Goal: Use online tool/utility

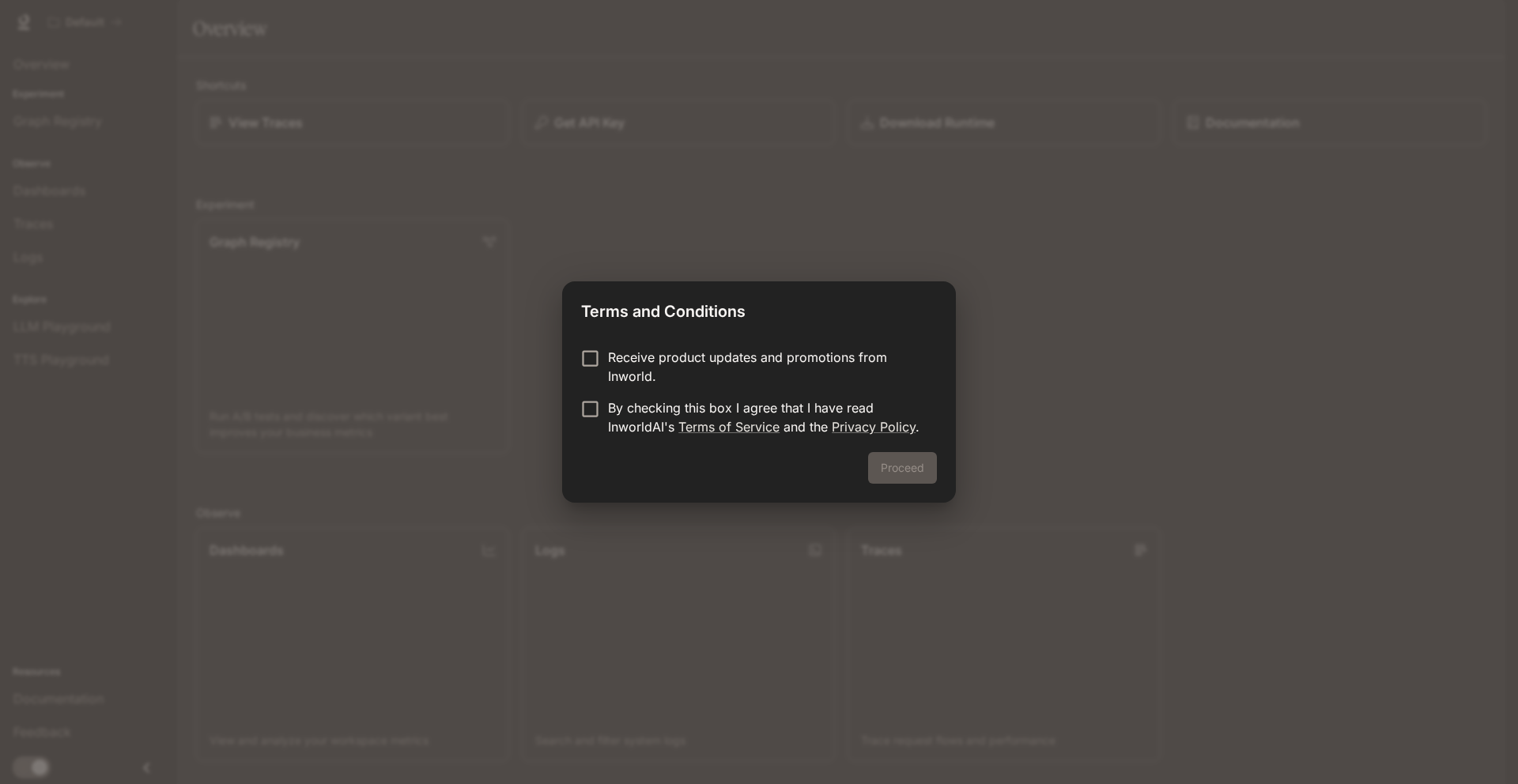
click at [683, 372] on p "Receive product updates and promotions from Inworld." at bounding box center [766, 367] width 317 height 38
click at [667, 379] on p "Receive product updates and promotions from Inworld." at bounding box center [766, 367] width 317 height 38
click at [636, 442] on div "Receive product updates and promotions from Inworld. By checking this box I agr…" at bounding box center [759, 393] width 394 height 117
click at [643, 424] on p "By checking this box I agree that I have read InworldAI's Terms of Service and …" at bounding box center [766, 417] width 317 height 38
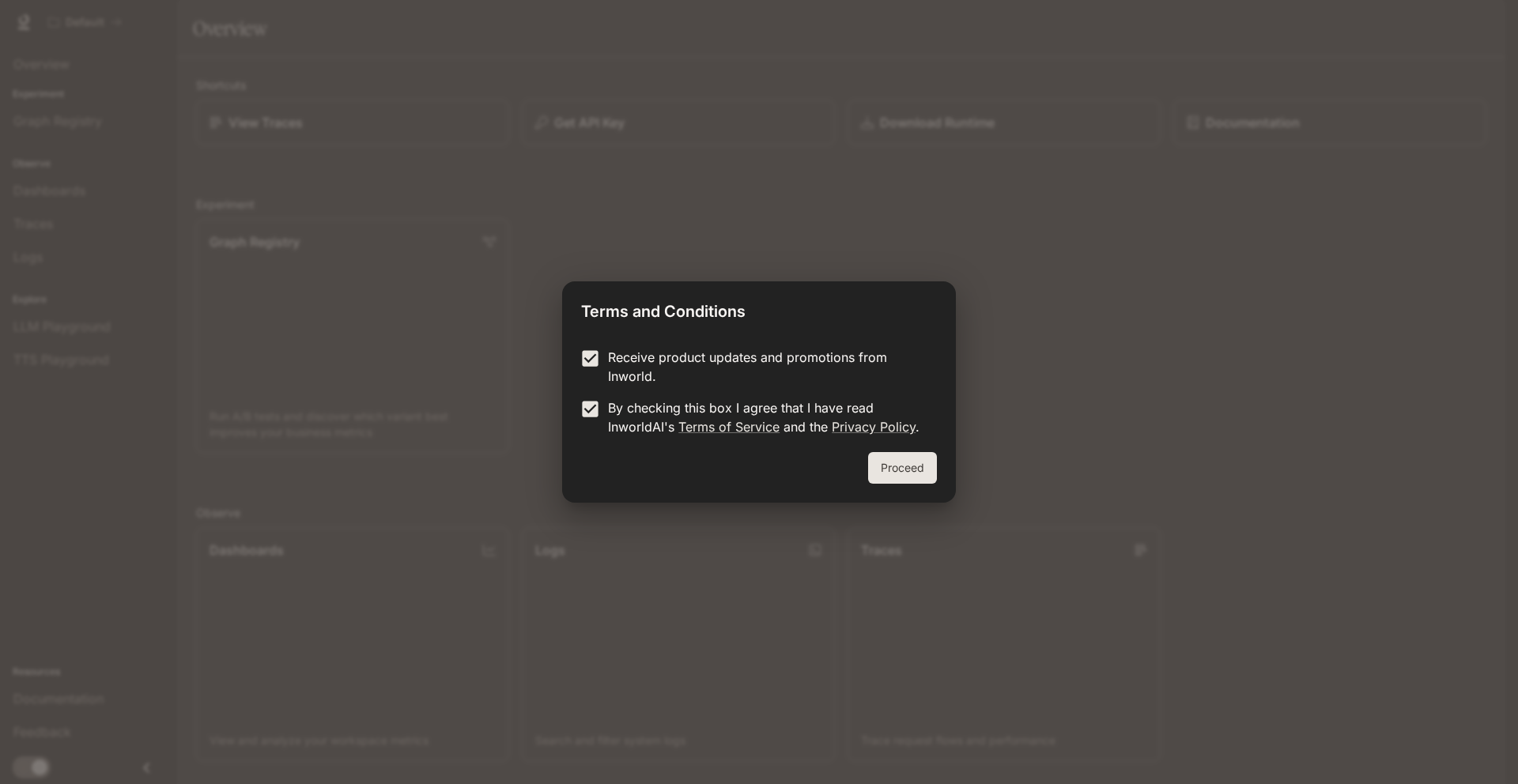
click at [887, 464] on button "Proceed" at bounding box center [902, 467] width 69 height 31
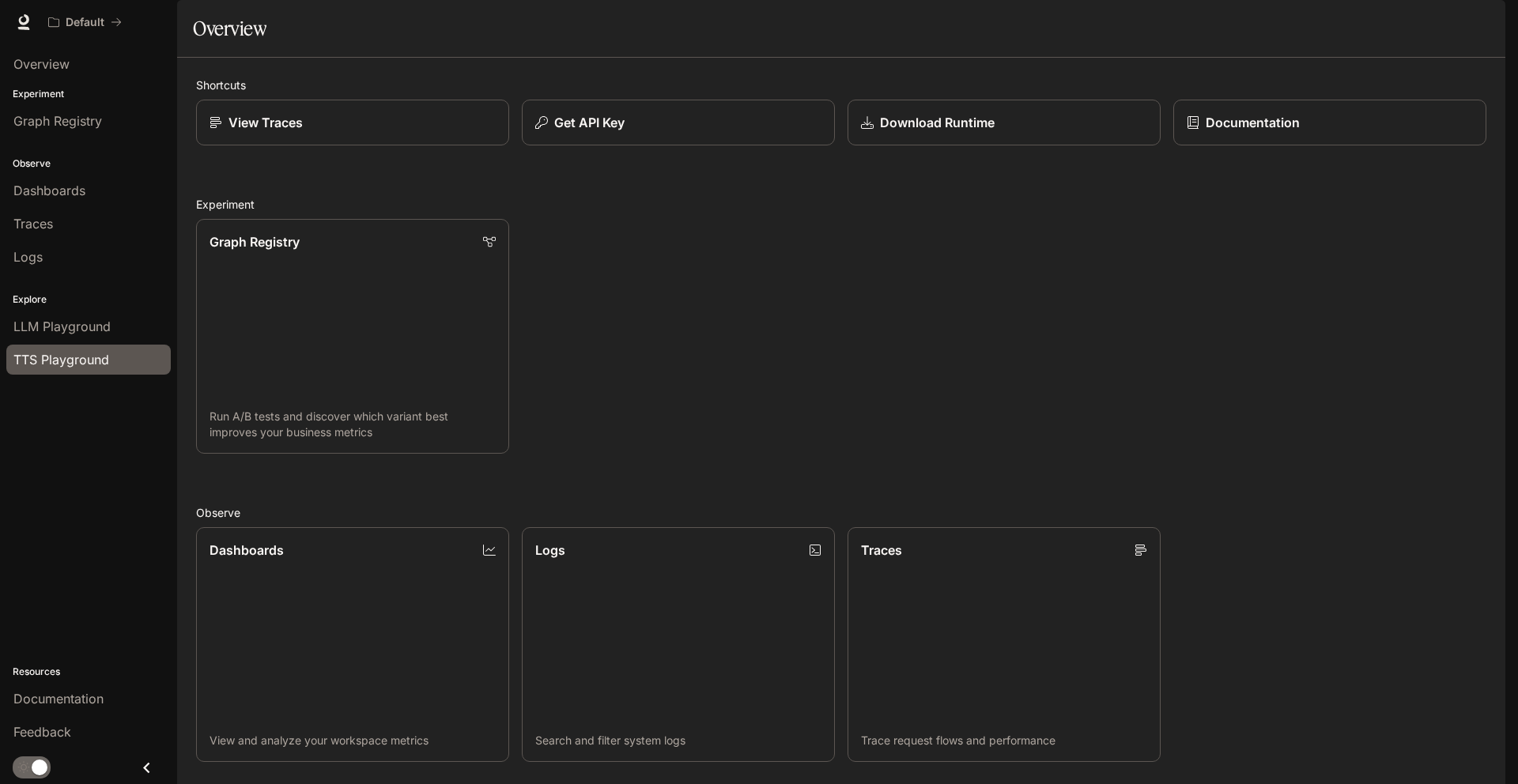
click at [77, 368] on span "TTS Playground" at bounding box center [61, 360] width 95 height 19
